Goal: Task Accomplishment & Management: Manage account settings

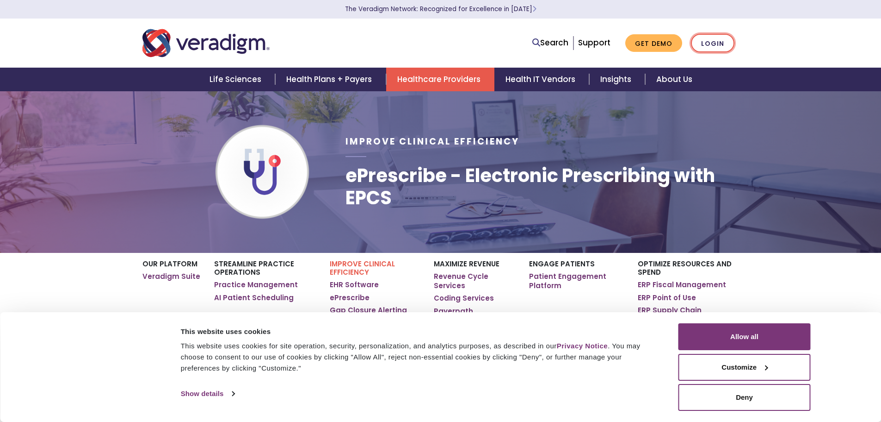
click at [706, 42] on link "Login" at bounding box center [712, 43] width 43 height 19
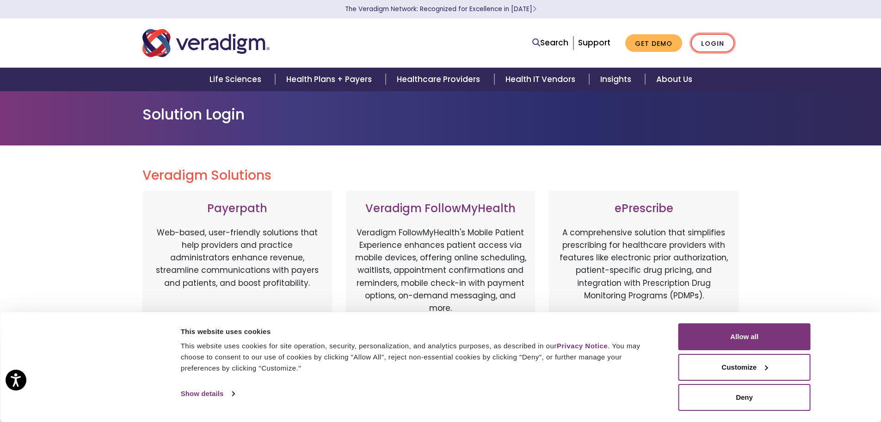
click at [715, 43] on link "Login" at bounding box center [712, 43] width 43 height 19
click at [749, 402] on button "Deny" at bounding box center [745, 397] width 132 height 27
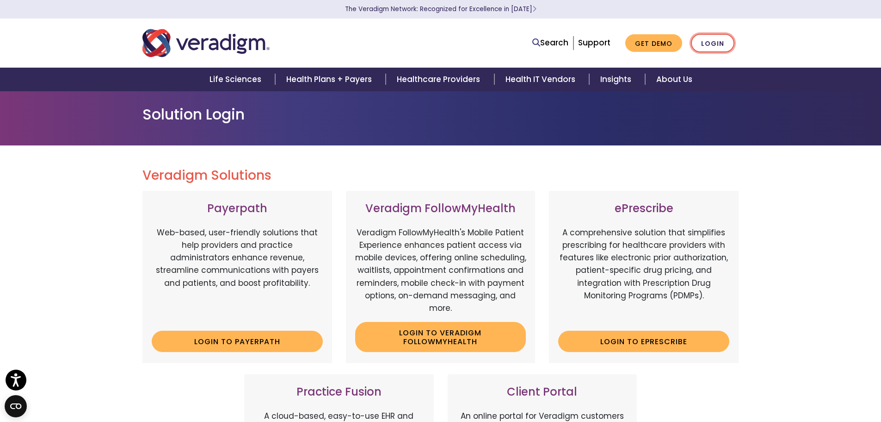
click at [712, 43] on link "Login" at bounding box center [712, 43] width 43 height 19
